Goal: Transaction & Acquisition: Purchase product/service

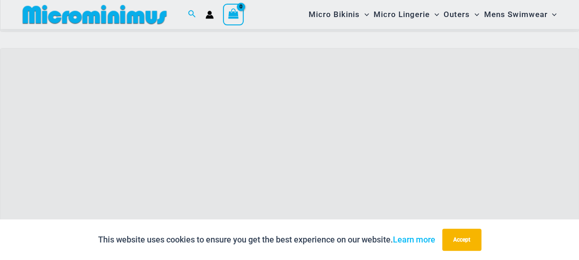
scroll to position [258, 0]
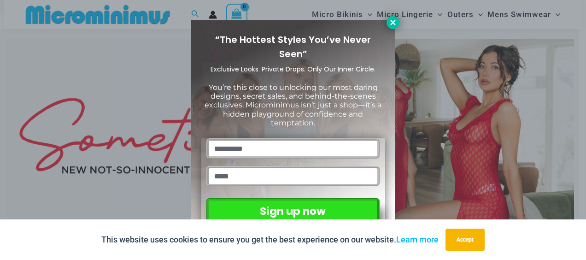
click at [390, 24] on icon at bounding box center [392, 22] width 5 height 5
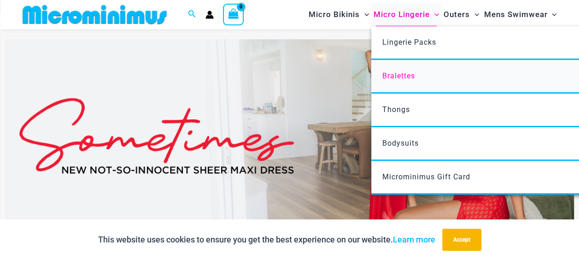
click at [497, 63] on link "Bralettes" at bounding box center [508, 77] width 274 height 34
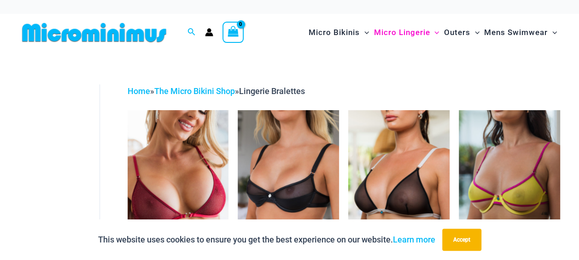
scroll to position [18, 0]
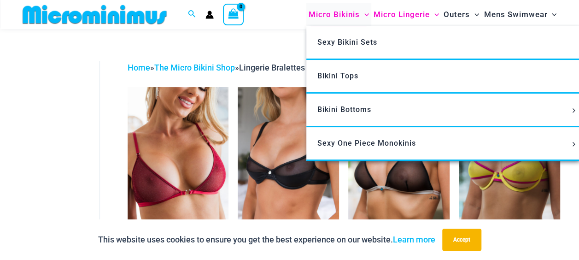
click at [332, 12] on span "Micro Bikinis" at bounding box center [333, 14] width 51 height 23
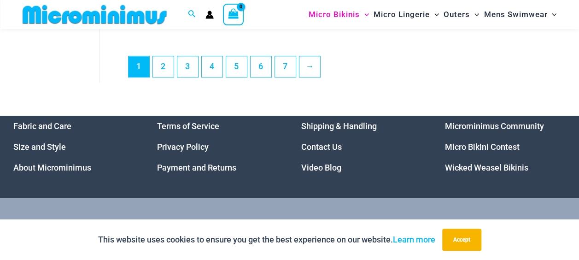
scroll to position [2247, 0]
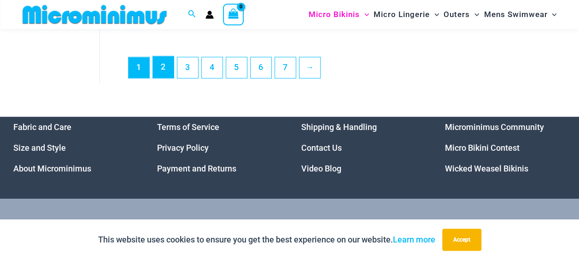
click at [166, 76] on link "2" at bounding box center [163, 67] width 21 height 22
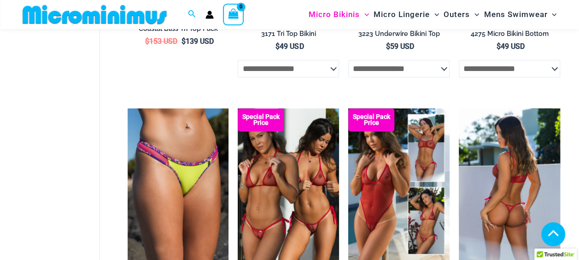
scroll to position [305, 0]
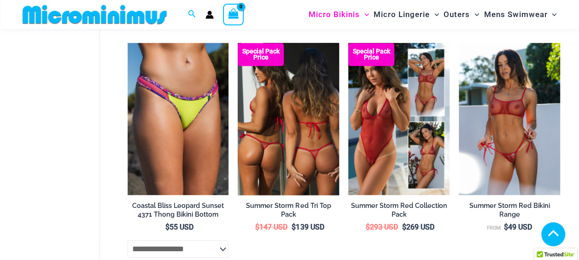
click at [315, 143] on img at bounding box center [288, 119] width 101 height 152
